Goal: Task Accomplishment & Management: Use online tool/utility

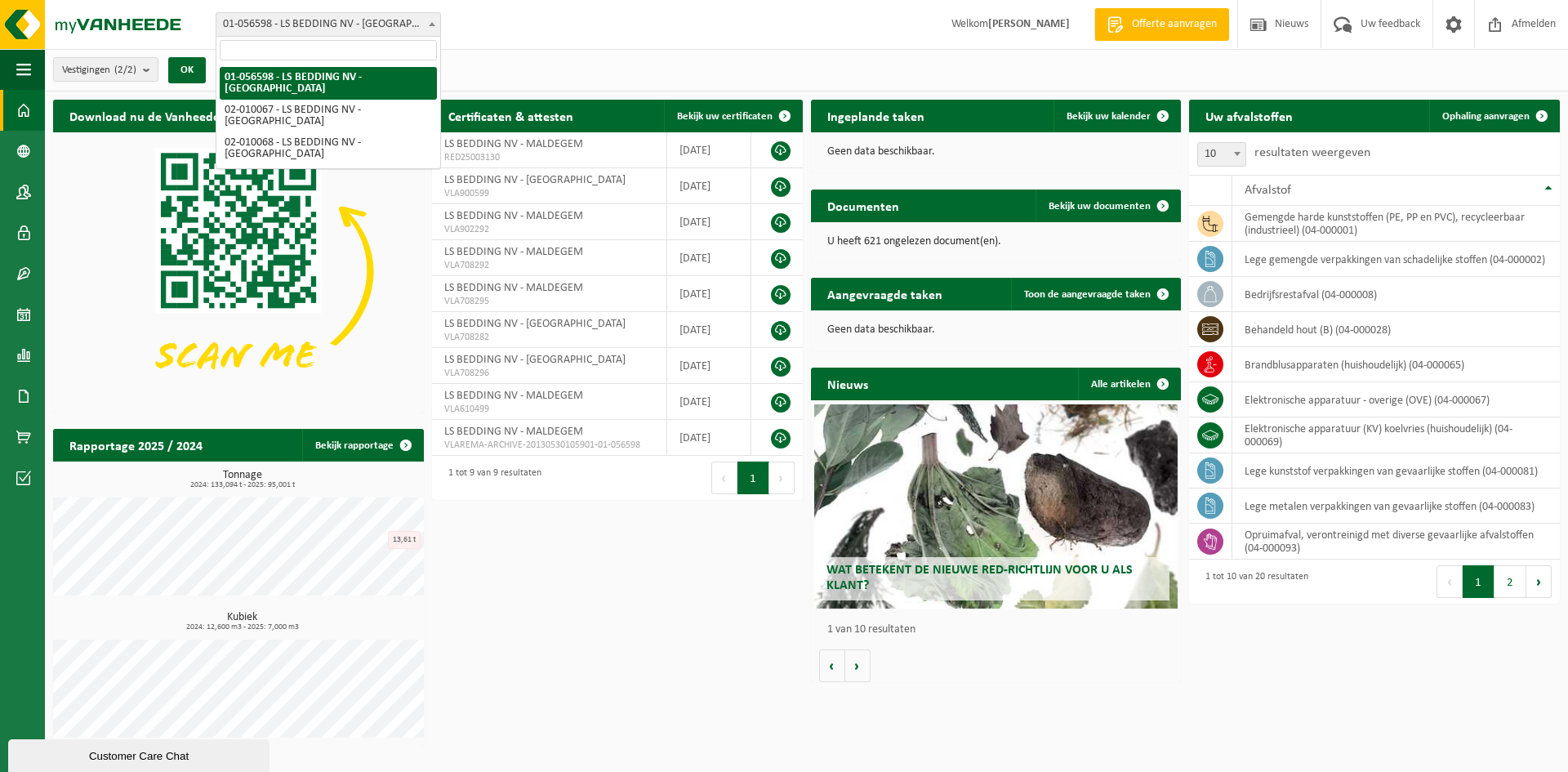
click at [410, 24] on span "01-056598 - LS BEDDING NV - [GEOGRAPHIC_DATA]" at bounding box center [329, 24] width 224 height 23
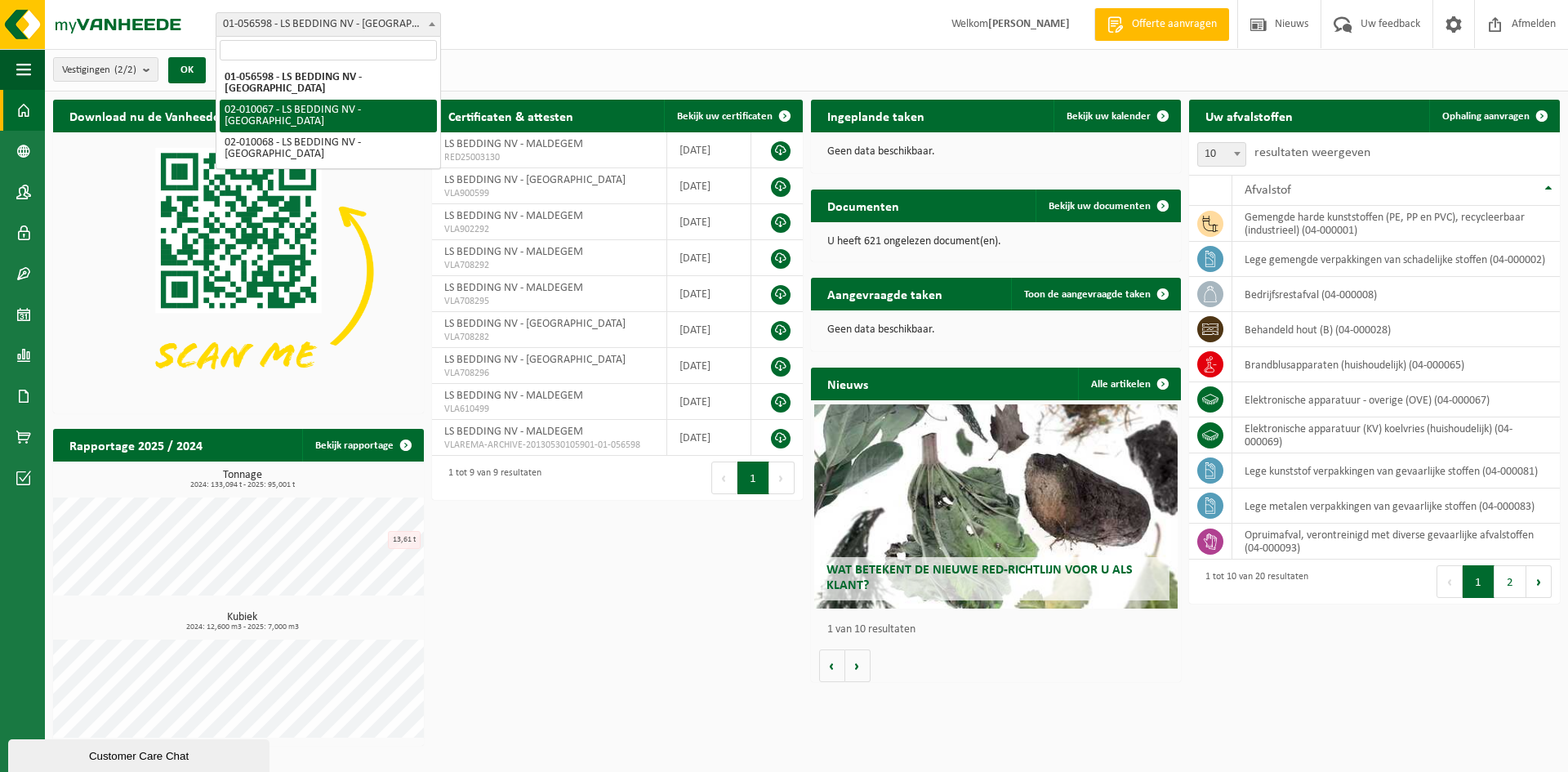
select select "2016"
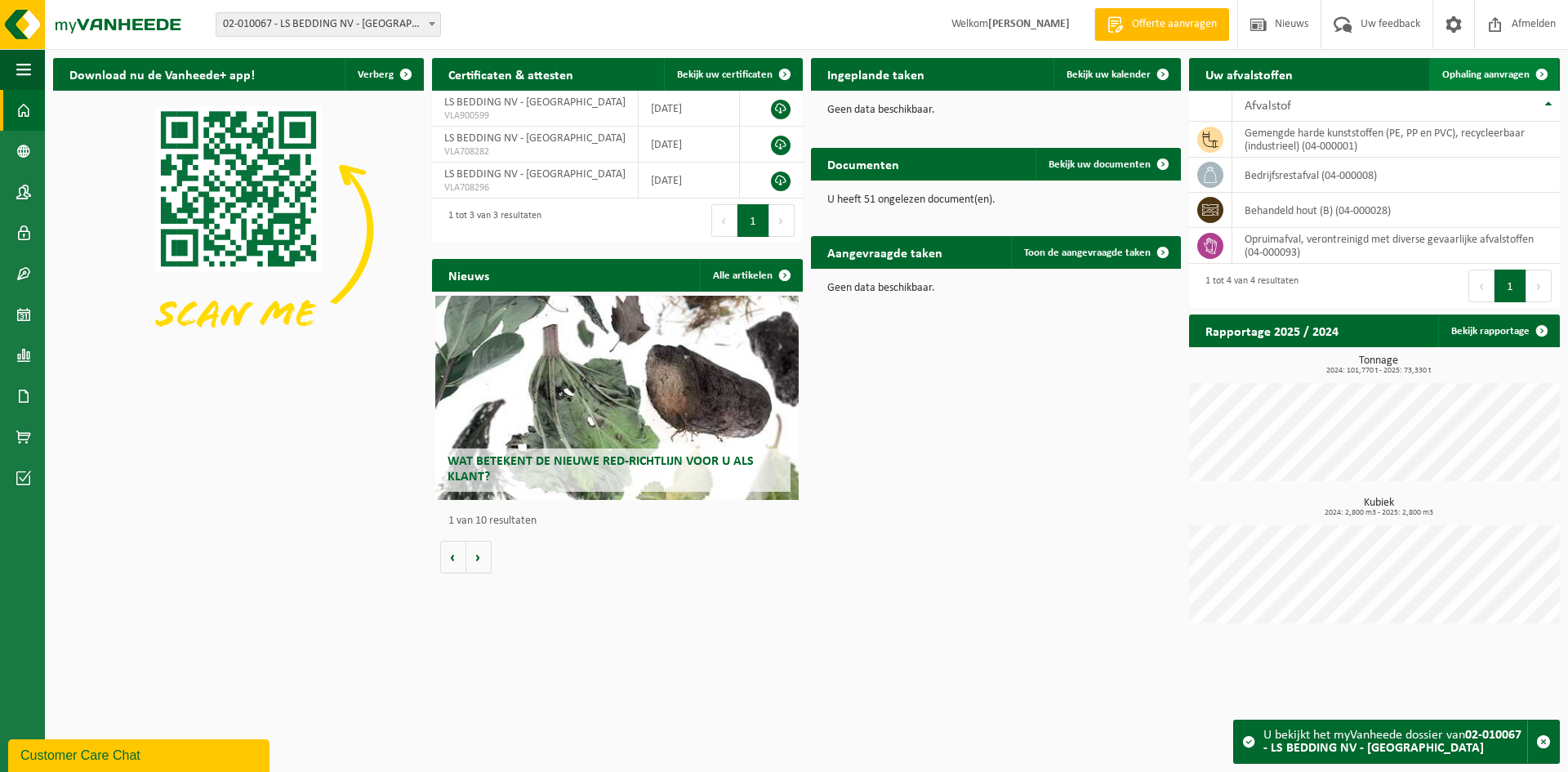
click at [1485, 82] on link "Ophaling aanvragen" at bounding box center [1493, 74] width 129 height 32
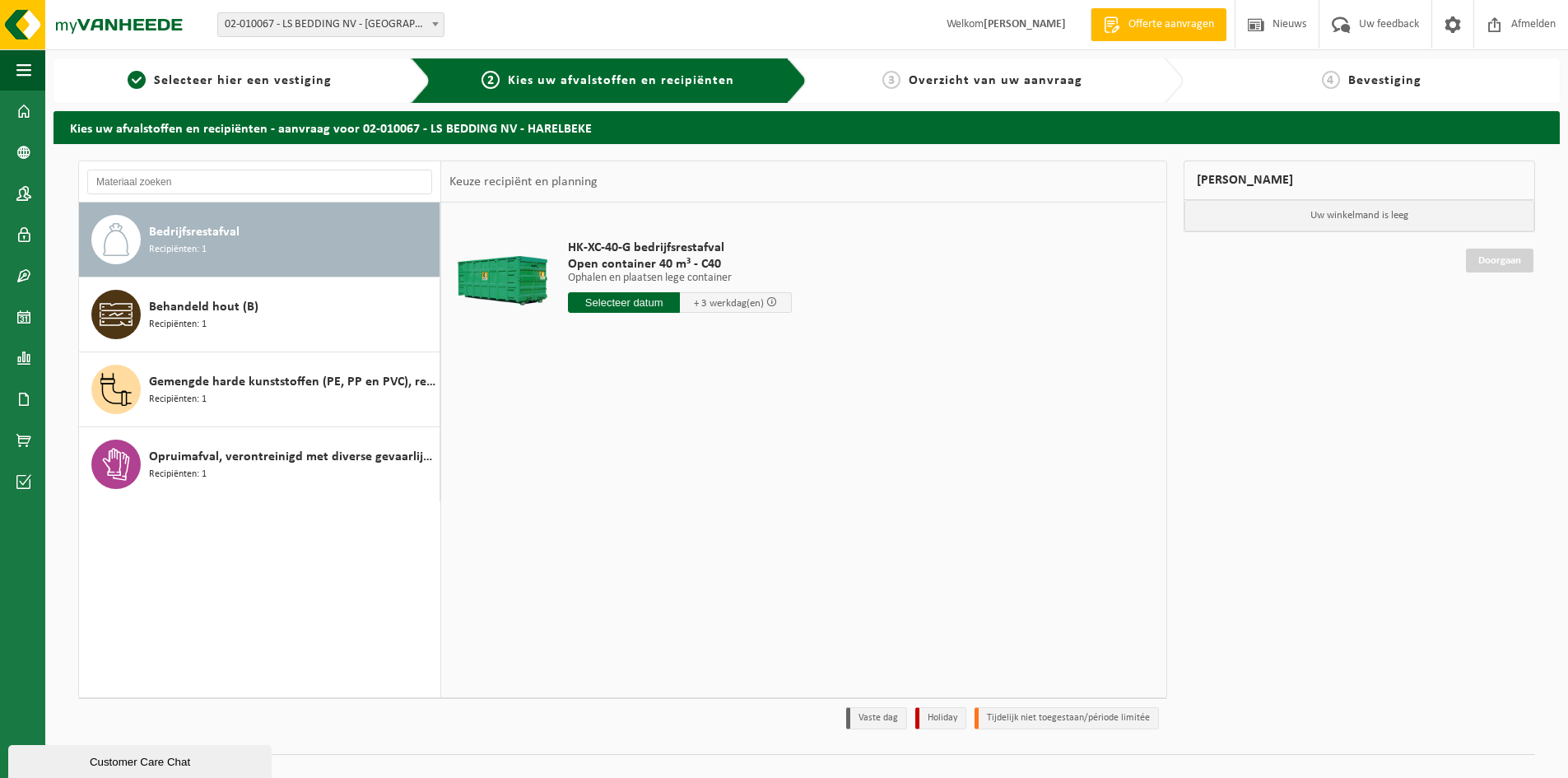
click at [655, 299] on input "text" at bounding box center [624, 302] width 112 height 21
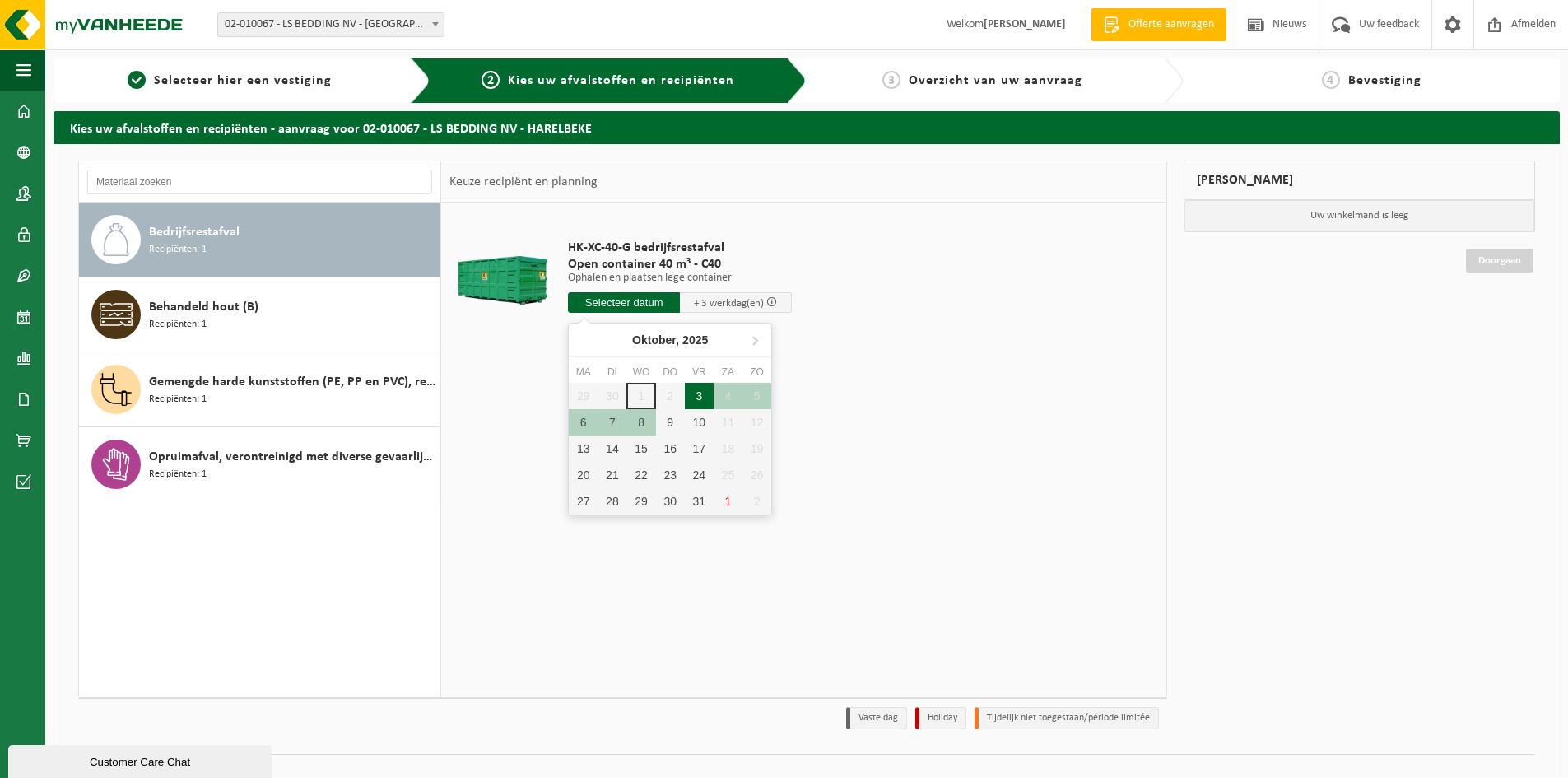
click at [697, 398] on div "3" at bounding box center [699, 396] width 29 height 26
type input "Van 2025-10-03"
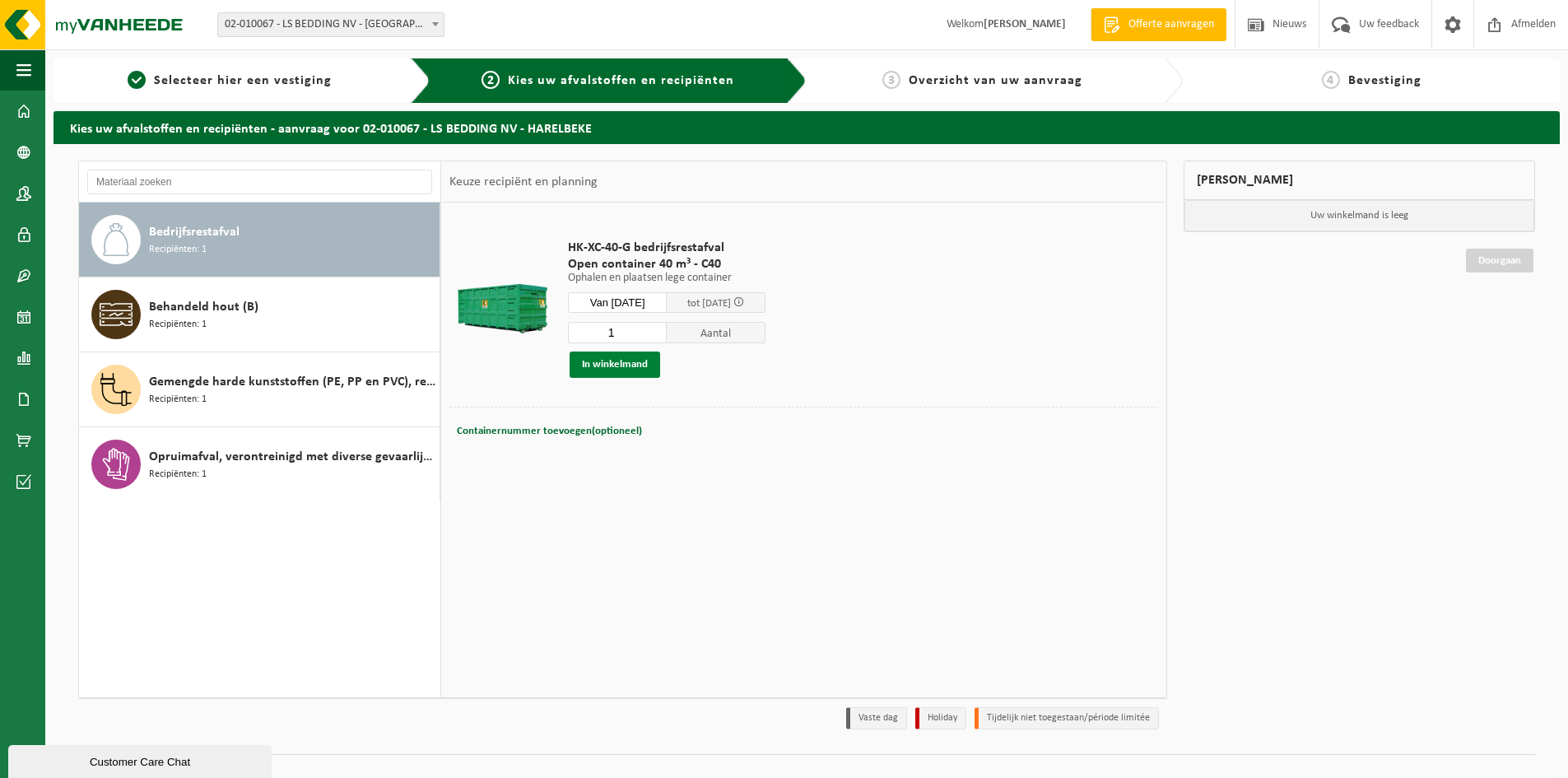
click at [642, 364] on button "In winkelmand" at bounding box center [615, 365] width 90 height 26
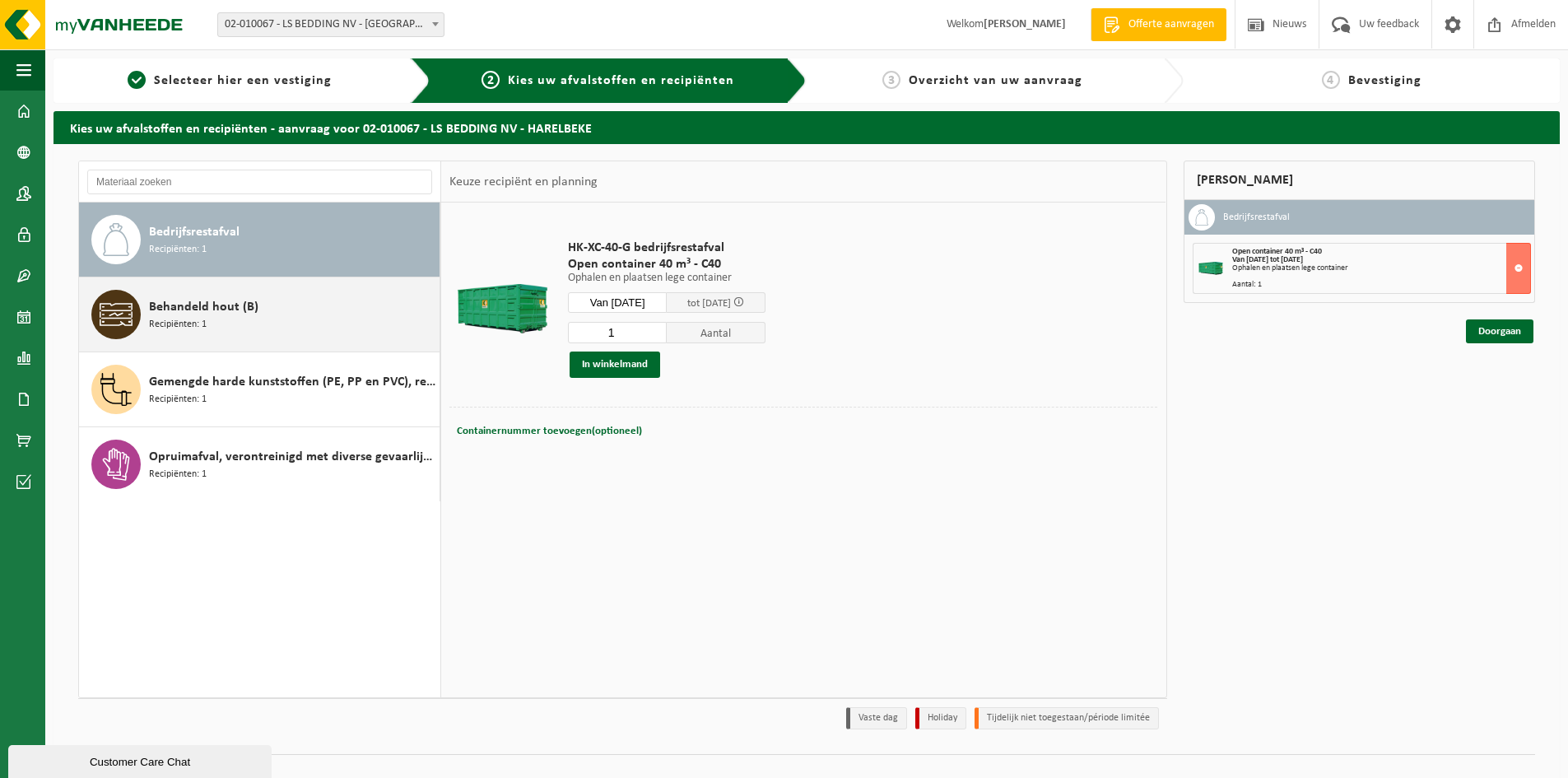
click at [326, 332] on div "Behandeld hout (B) Recipiënten: 1" at bounding box center [292, 314] width 286 height 49
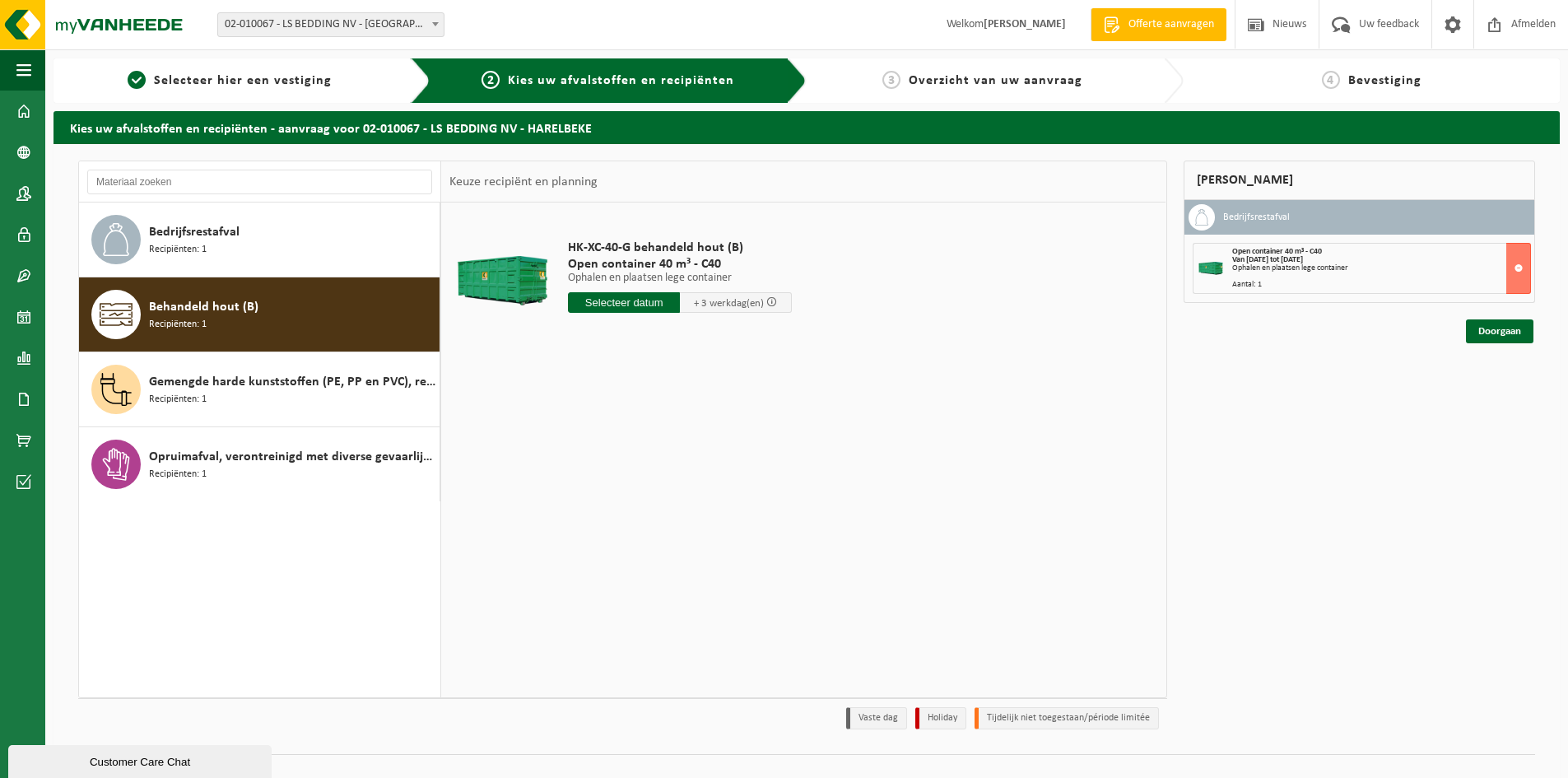
click at [662, 304] on input "text" at bounding box center [624, 302] width 112 height 21
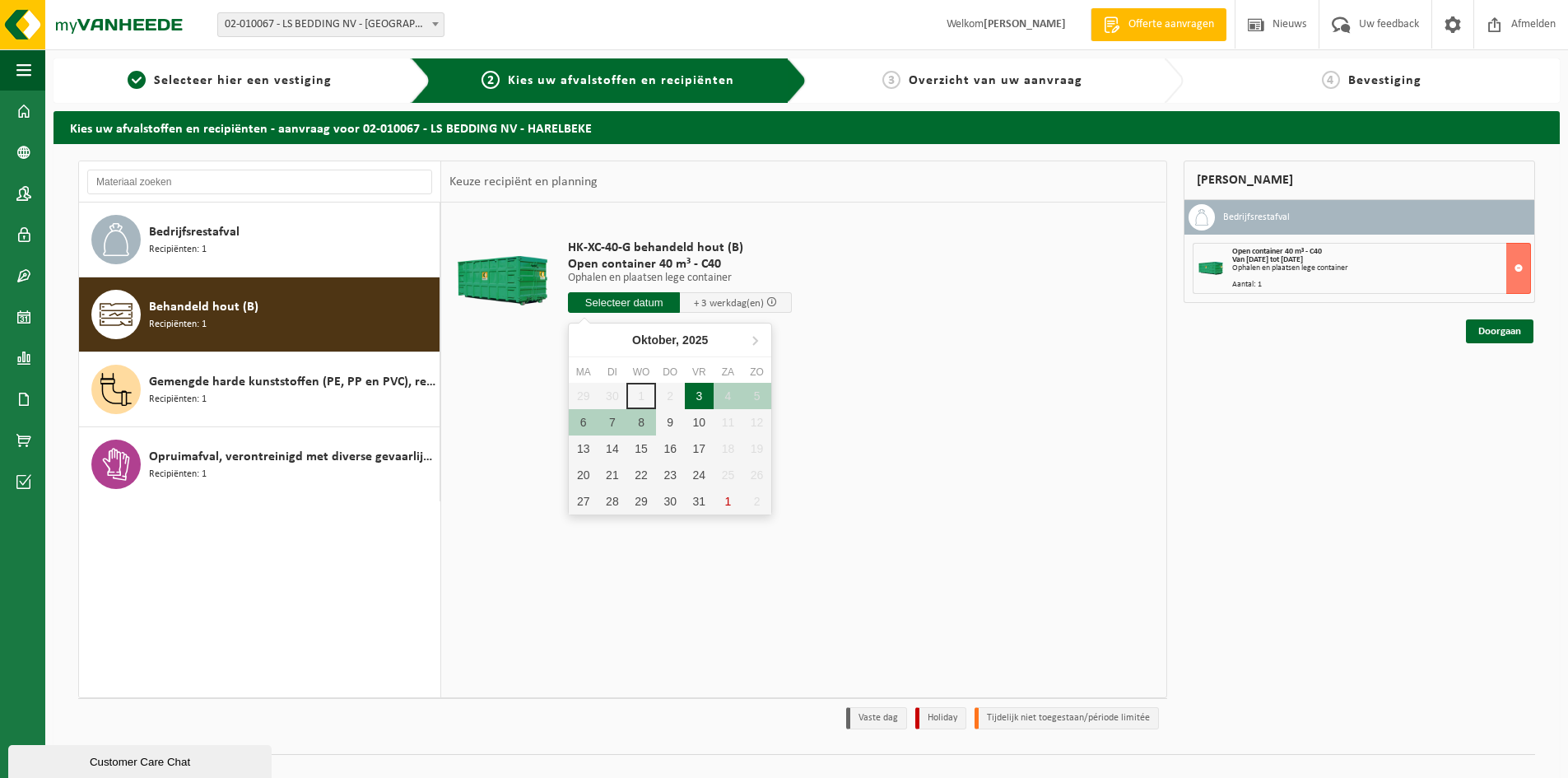
click at [707, 398] on div "3" at bounding box center [699, 396] width 29 height 26
type input "Van 2025-10-03"
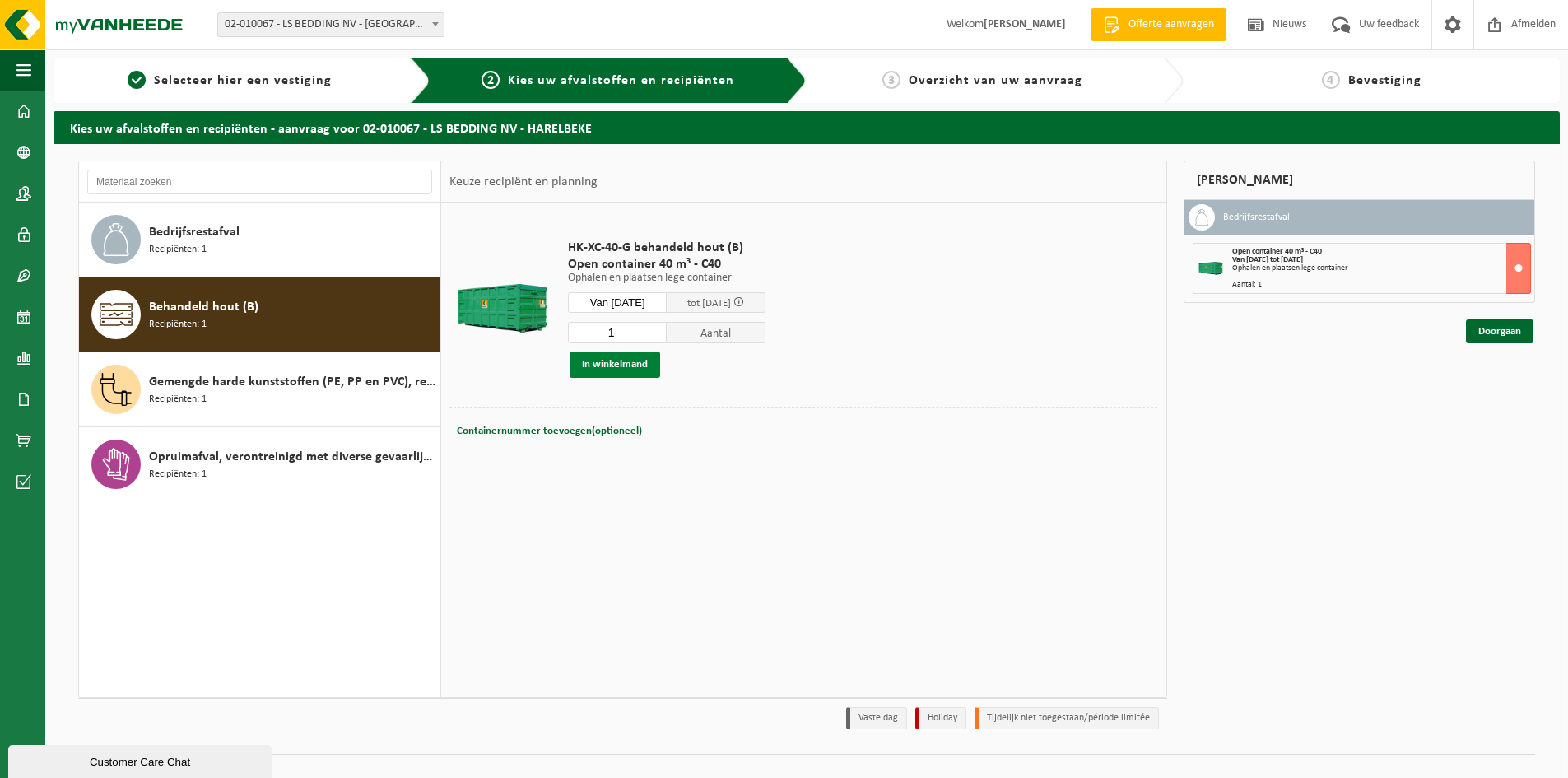
click at [632, 361] on button "In winkelmand" at bounding box center [615, 365] width 90 height 26
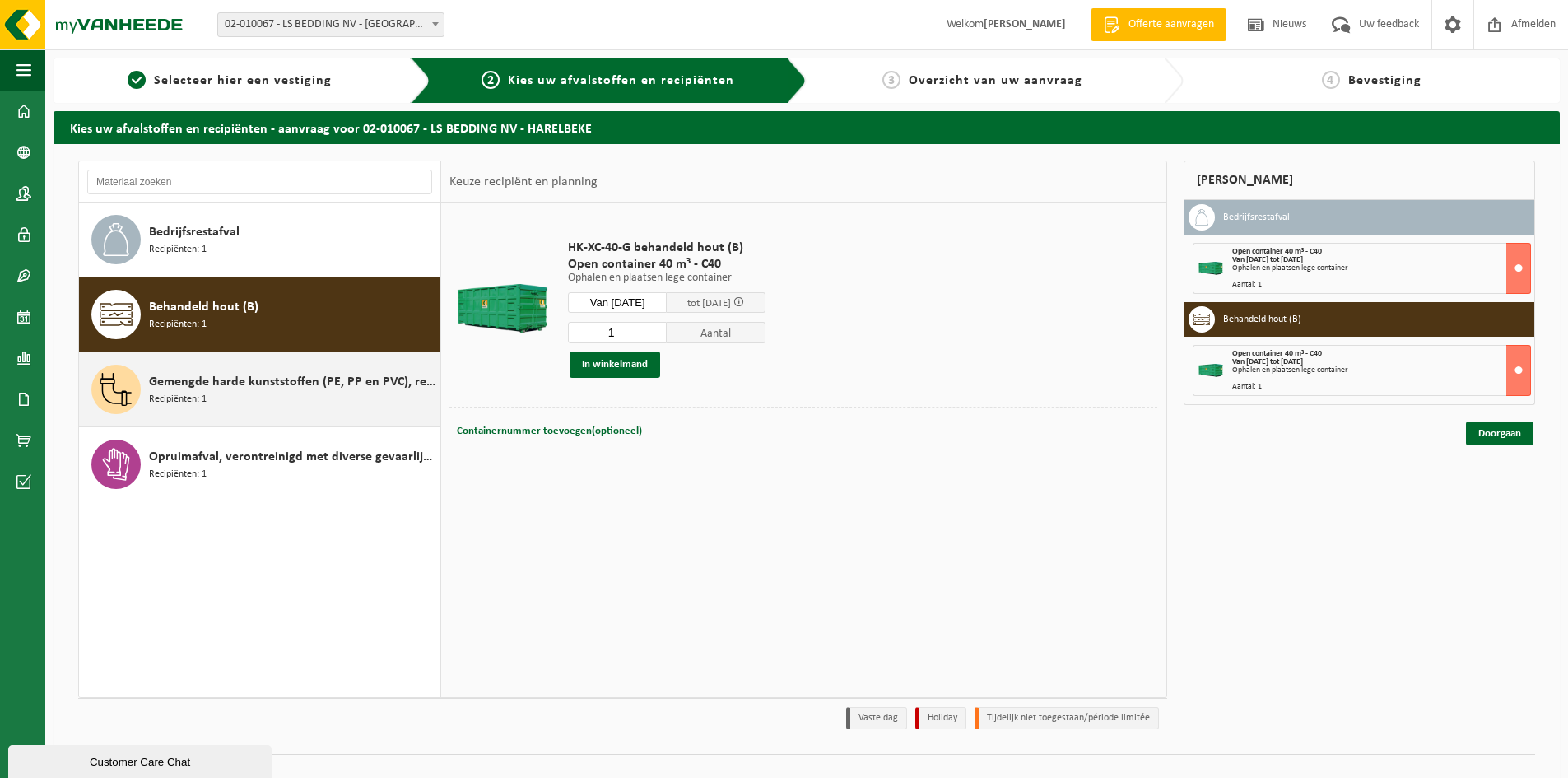
click at [307, 380] on span "Gemengde harde kunststoffen (PE, PP en PVC), recycleerbaar (industrieel)" at bounding box center [292, 382] width 286 height 20
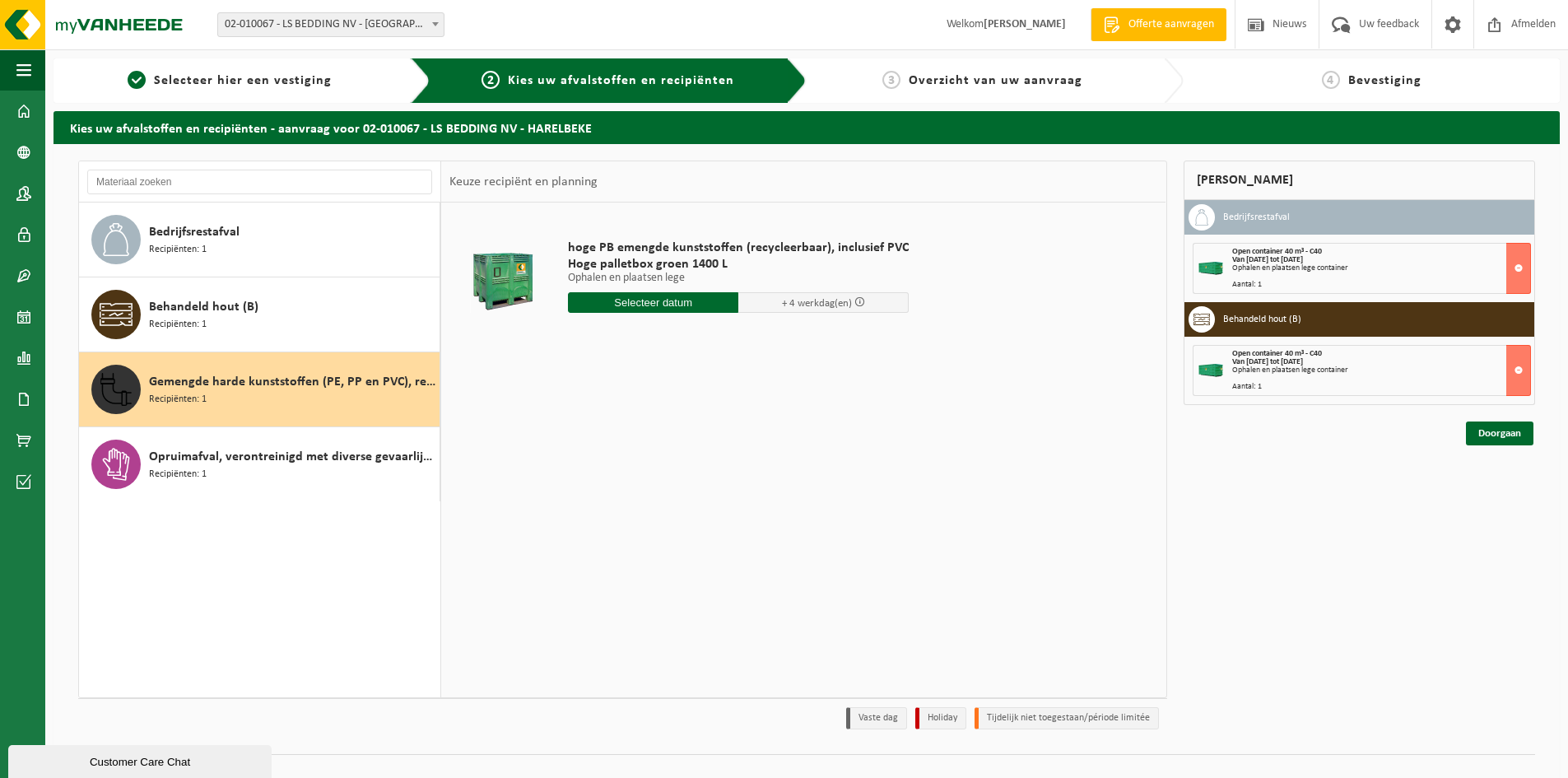
click at [652, 299] on input "text" at bounding box center [653, 302] width 171 height 21
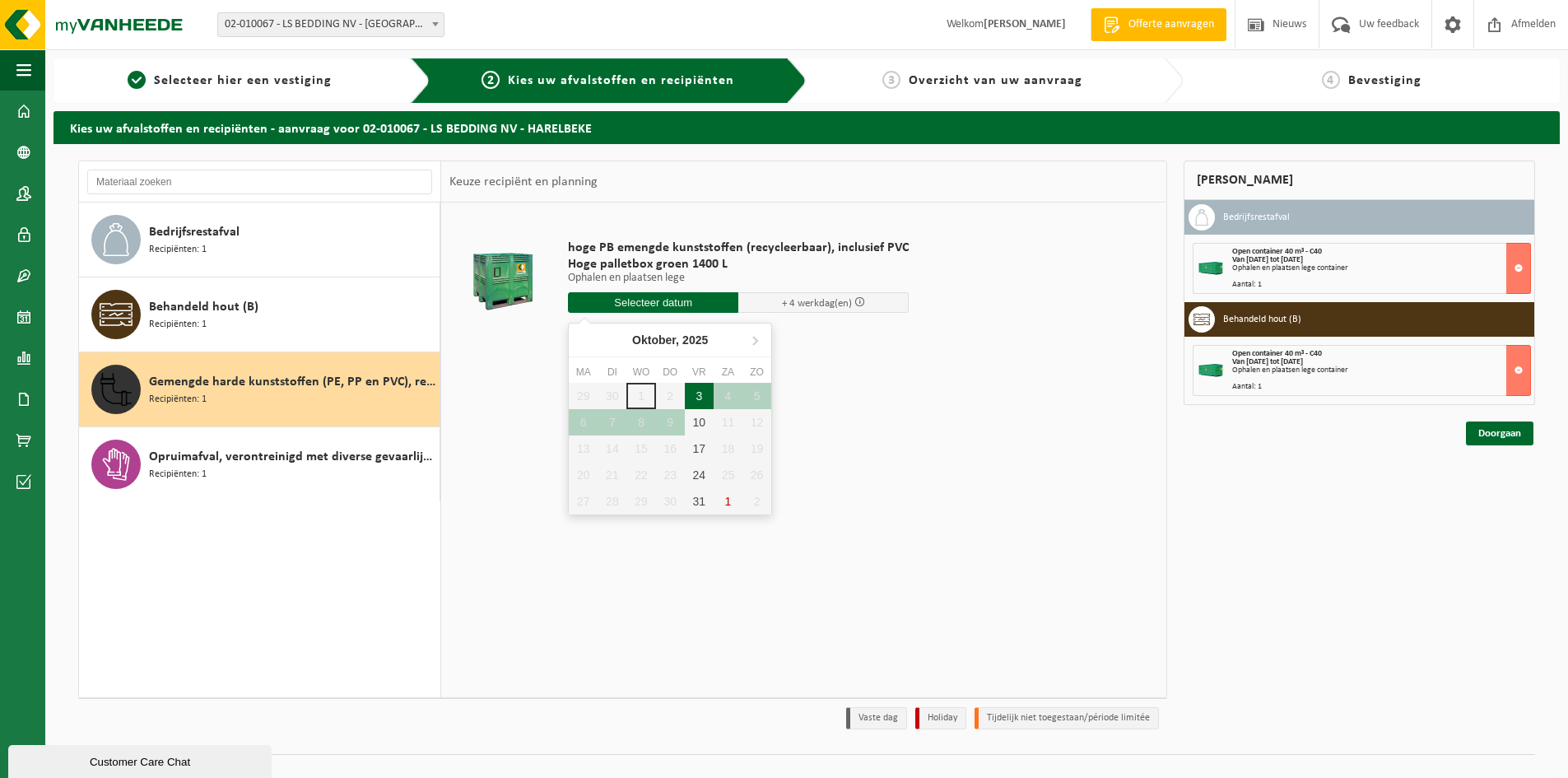
click at [701, 390] on div "3" at bounding box center [699, 396] width 29 height 26
type input "Van 2025-10-03"
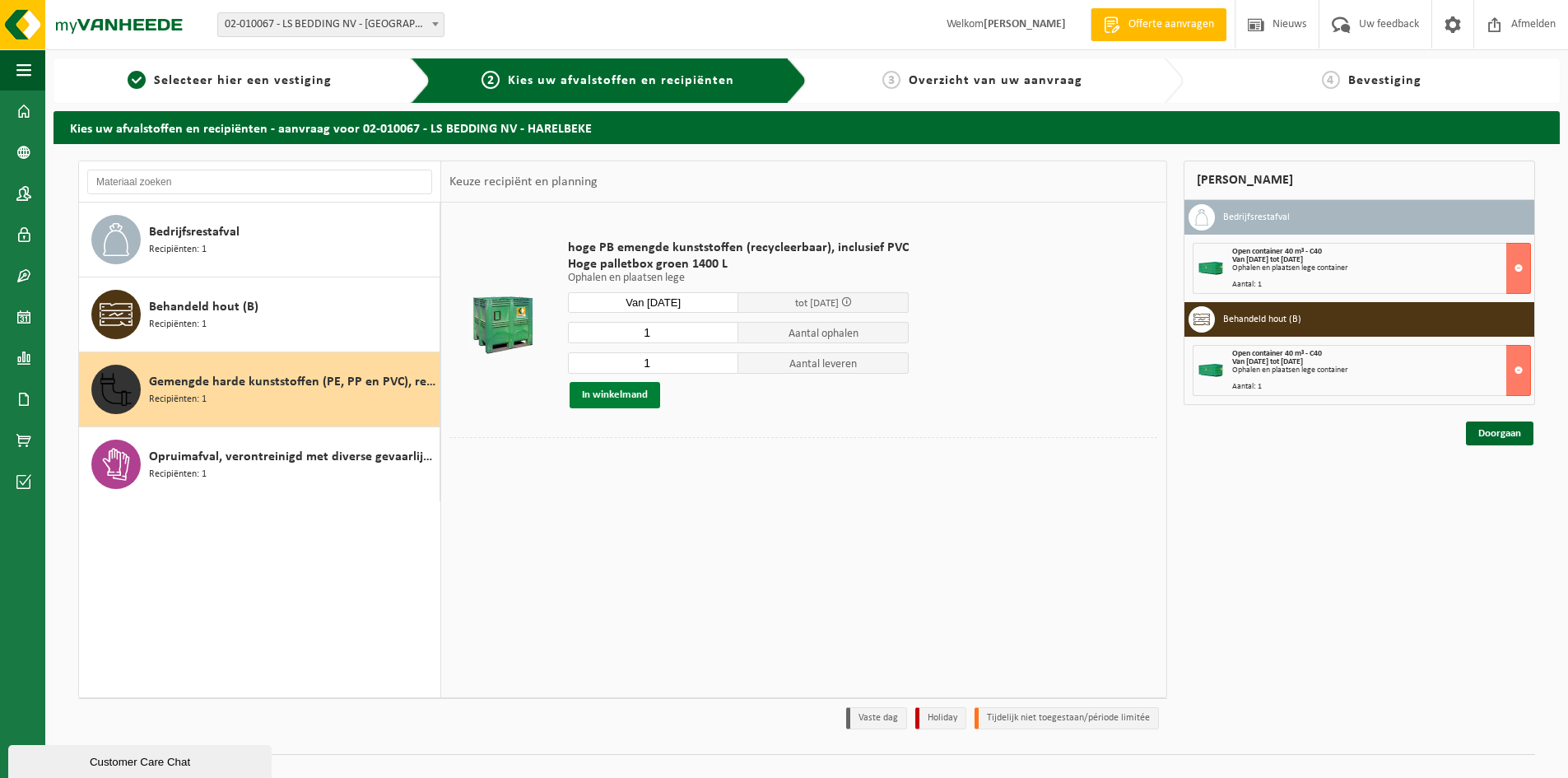
click at [629, 394] on button "In winkelmand" at bounding box center [615, 395] width 90 height 26
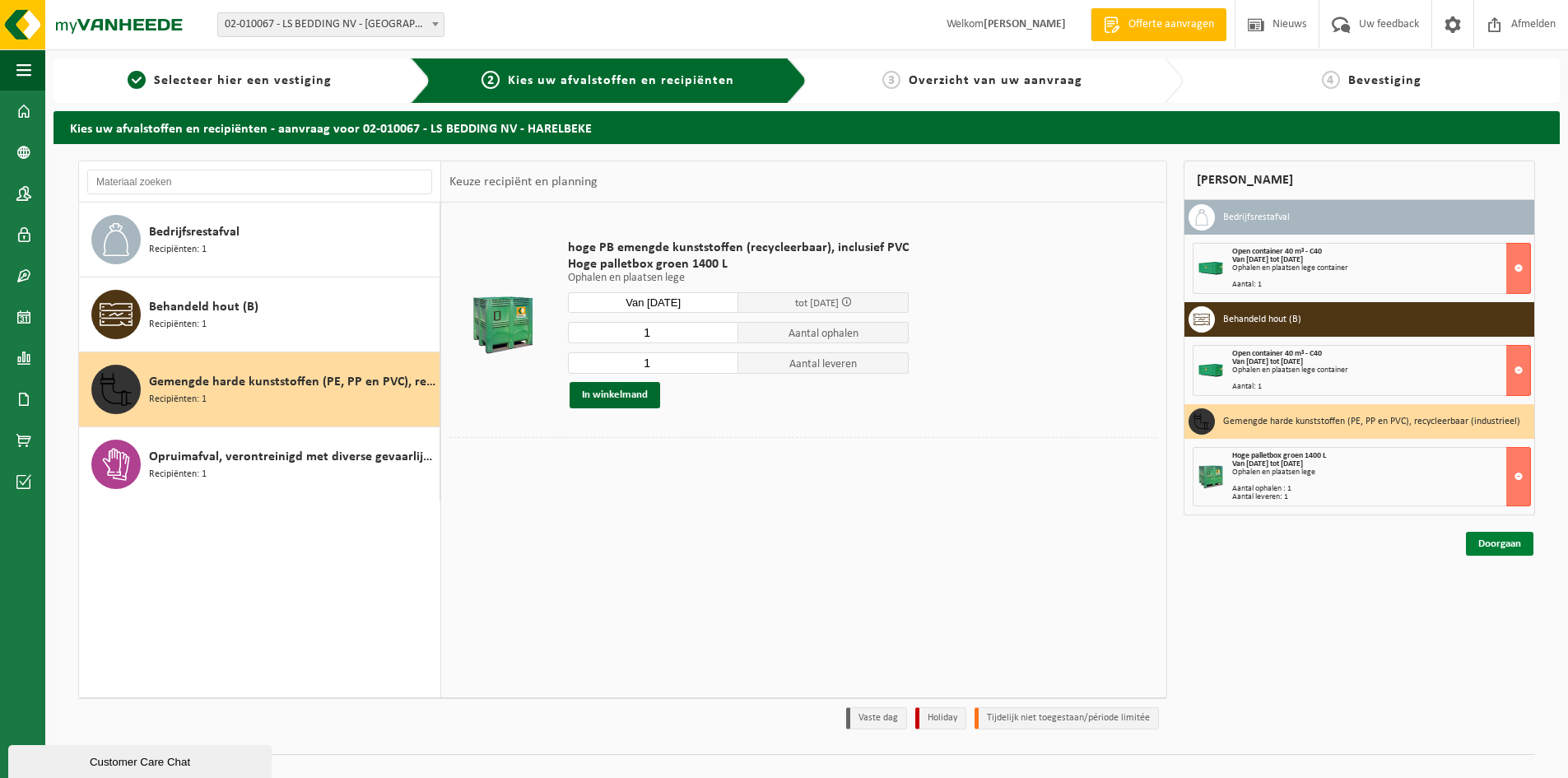
click at [1500, 547] on link "Doorgaan" at bounding box center [1500, 544] width 67 height 24
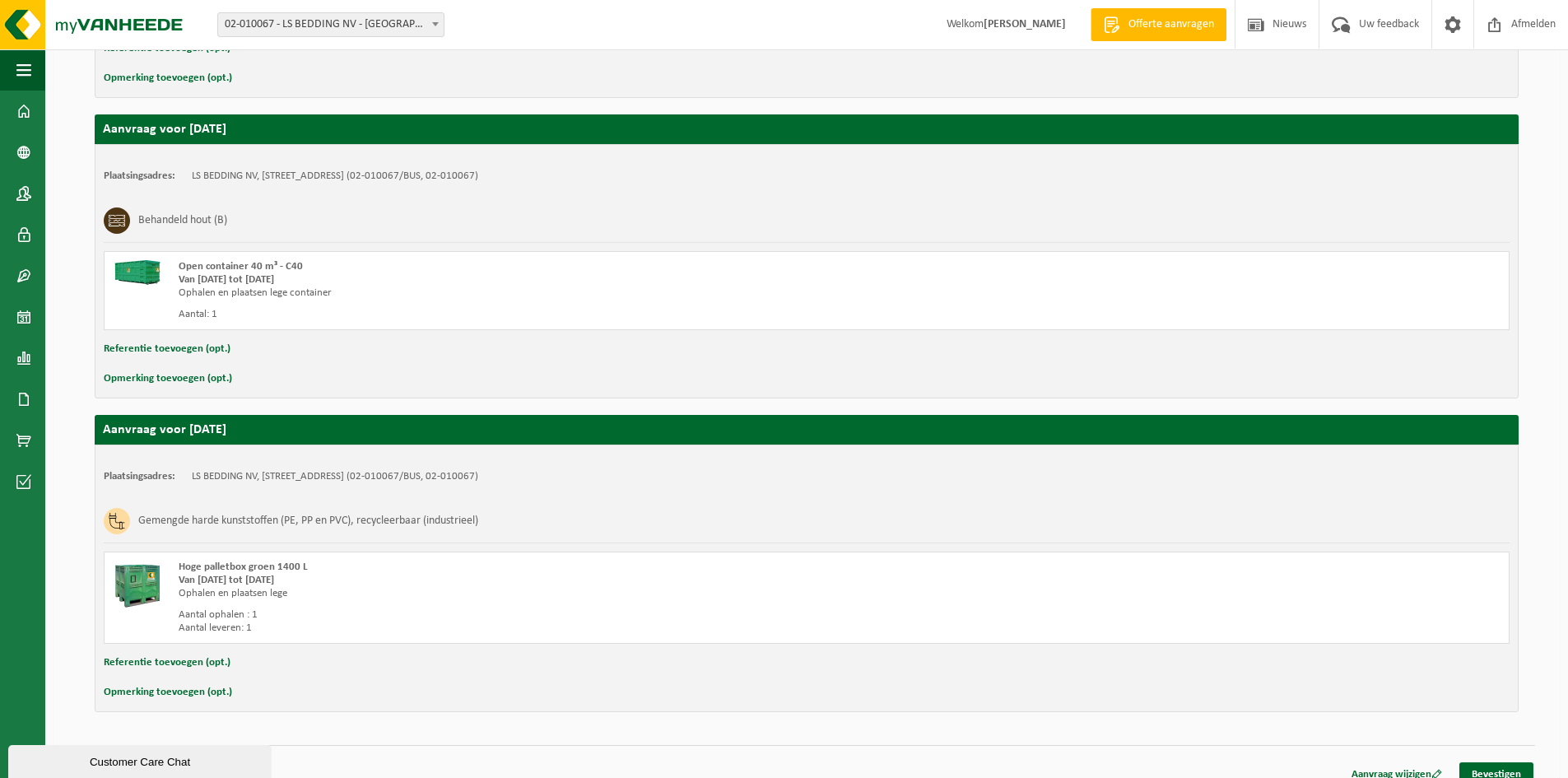
scroll to position [543, 0]
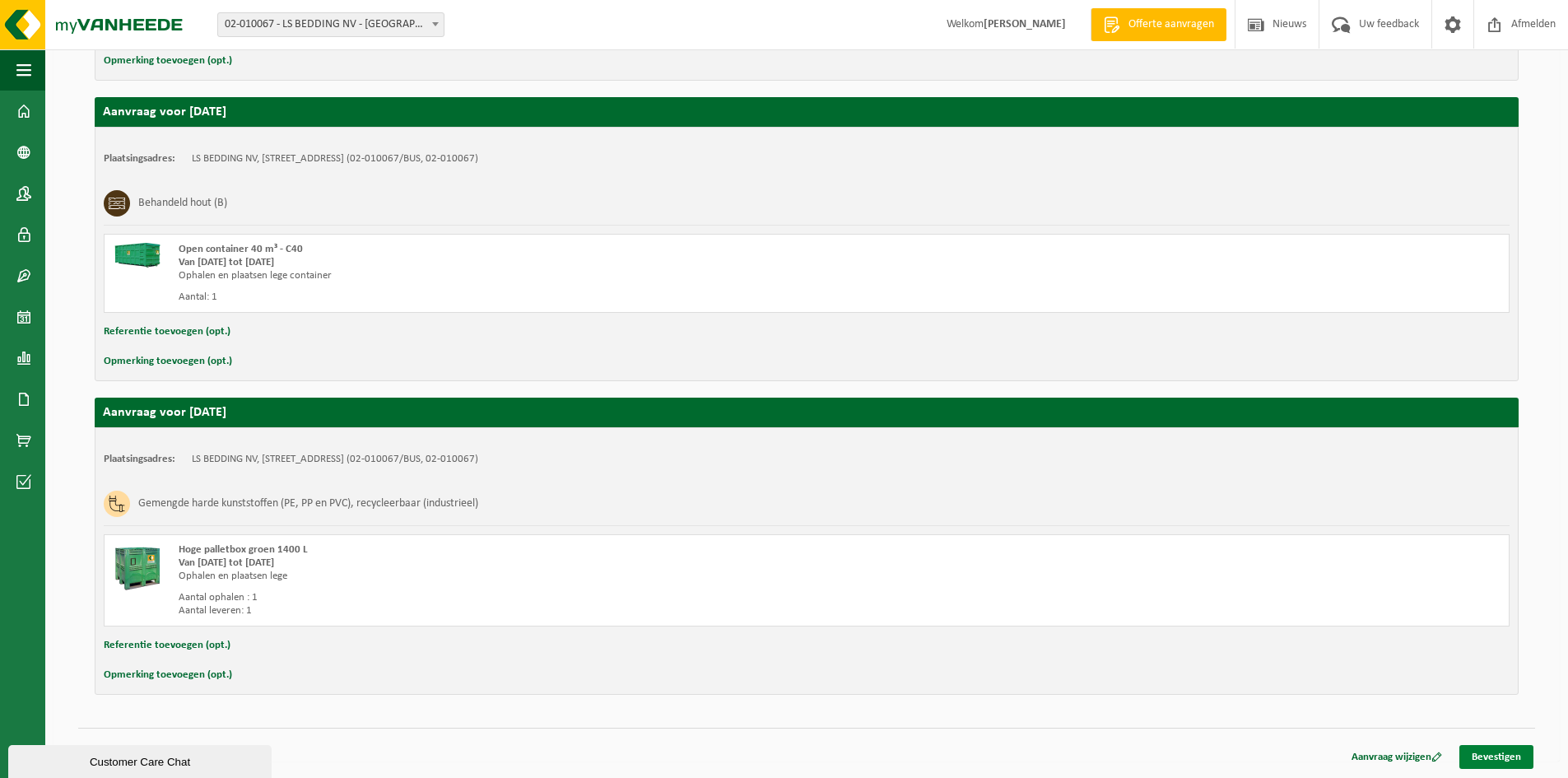
click at [1506, 756] on link "Bevestigen" at bounding box center [1496, 757] width 74 height 24
